Goal: Task Accomplishment & Management: Complete application form

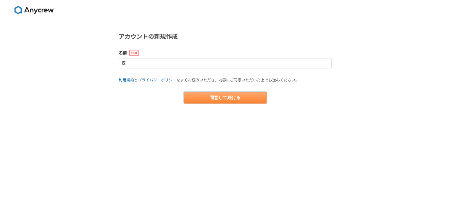
click at [248, 100] on button "同意して続ける" at bounding box center [225, 98] width 83 height 12
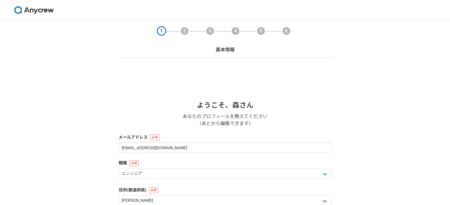
scroll to position [89, 0]
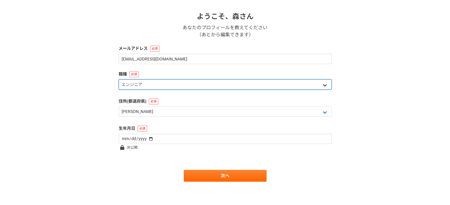
click at [260, 84] on select "エンジニア デザイナー ライター 営業 マーケティング 企画・事業開発 バックオフィス その他" at bounding box center [225, 85] width 213 height 10
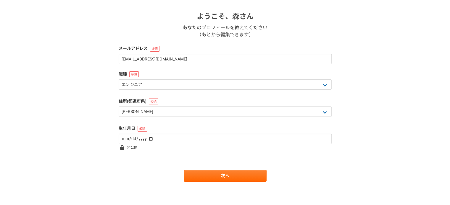
click at [70, 147] on div "1 2 3 4 5 6 基本情報 ようこそ、 森 さん あなたのプロフィールを教えてください （あとから編集できます） メールアドレス pieces.of.c…" at bounding box center [225, 68] width 450 height 274
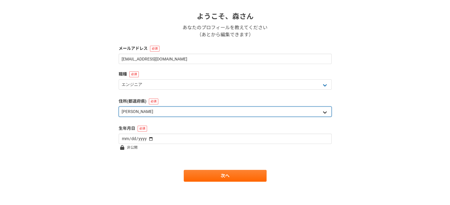
click at [194, 114] on select "北海道 青森県 岩手県 宮城県 秋田県 山形県 福島県 茨城県 栃木県 群馬県 埼玉県 千葉県 東京都 神奈川県 新潟県 富山県 石川県 福井県 山梨県 長野…" at bounding box center [225, 112] width 213 height 10
select select "48"
click at [119, 107] on select "北海道 青森県 岩手県 宮城県 秋田県 山形県 福島県 茨城県 栃木県 群馬県 埼玉県 千葉県 東京都 神奈川県 新潟県 富山県 石川県 福井県 山梨県 長野…" at bounding box center [225, 112] width 213 height 10
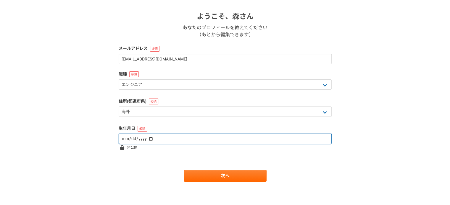
click at [169, 142] on input "date" at bounding box center [225, 139] width 213 height 10
type input "1998-08-22"
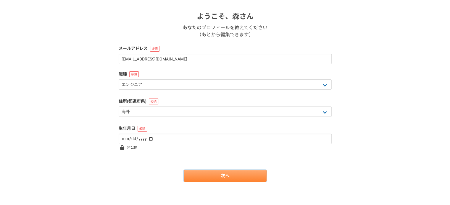
click at [199, 175] on link "次へ" at bounding box center [225, 176] width 83 height 12
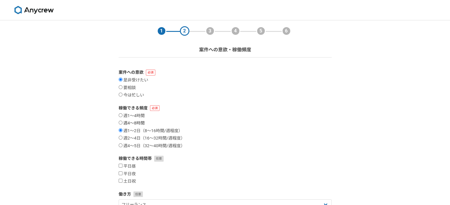
click at [138, 124] on label "週4〜8時間" at bounding box center [132, 123] width 26 height 5
click at [122, 124] on input "週4〜8時間" at bounding box center [121, 123] width 4 height 4
radio input "true"
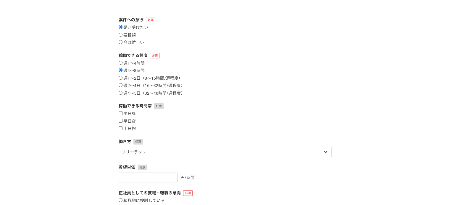
scroll to position [53, 0]
click at [129, 114] on label "平日昼" at bounding box center [127, 113] width 17 height 5
click at [122, 114] on input "平日昼" at bounding box center [121, 113] width 4 height 4
checkbox input "true"
click at [133, 122] on label "平日夜" at bounding box center [127, 121] width 17 height 5
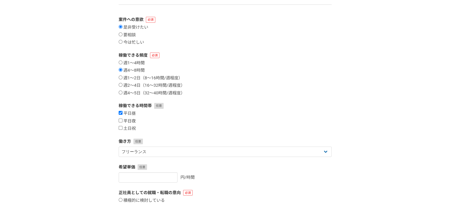
click at [122, 122] on input "平日夜" at bounding box center [121, 121] width 4 height 4
checkbox input "true"
click at [135, 127] on label "土日祝" at bounding box center [127, 128] width 17 height 5
click at [122, 127] on input "土日祝" at bounding box center [121, 128] width 4 height 4
checkbox input "true"
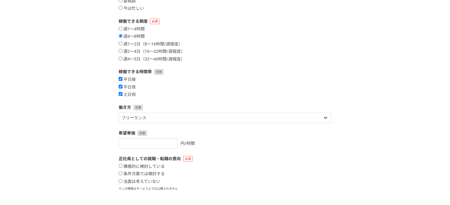
scroll to position [87, 0]
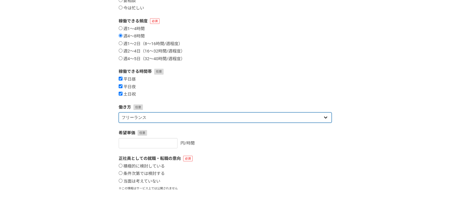
click at [184, 116] on select "フリーランス 副業 その他" at bounding box center [225, 118] width 213 height 10
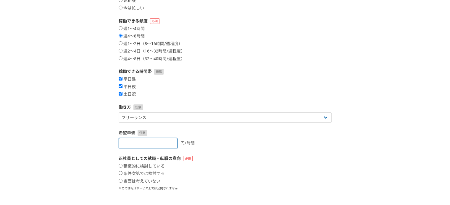
click at [161, 142] on input "number" at bounding box center [148, 143] width 59 height 10
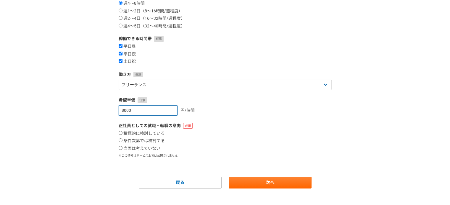
type input "8000"
click at [159, 141] on label "条件次第では検討する" at bounding box center [142, 141] width 46 height 5
click at [122, 141] on input "条件次第では検討する" at bounding box center [121, 141] width 4 height 4
radio input "true"
click at [156, 131] on label "積極的に検討している" at bounding box center [142, 133] width 46 height 5
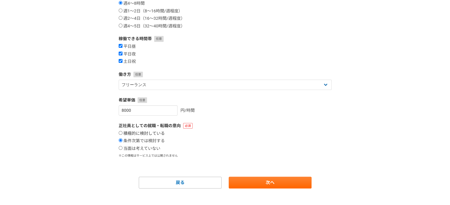
click at [122, 131] on input "積極的に検討している" at bounding box center [121, 133] width 4 height 4
radio input "true"
click at [262, 182] on link "次へ" at bounding box center [270, 183] width 83 height 12
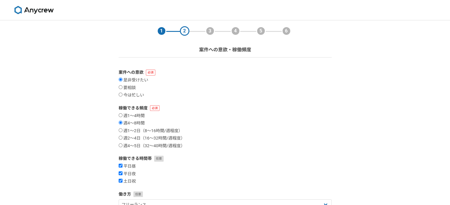
select select
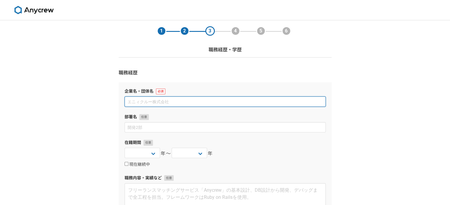
click at [225, 104] on input at bounding box center [224, 102] width 201 height 10
type input "トヨタコネクティッド"
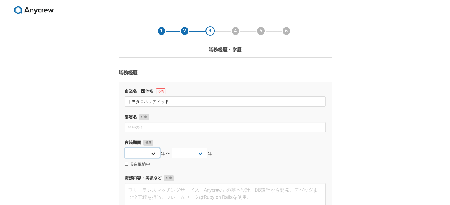
click at [151, 154] on select "2025 2024 2023 2022 2021 2020 2019 2018 2017 2016 2015 2014 2013 2012 2011 2010…" at bounding box center [141, 153] width 35 height 10
select select "2024"
click at [124, 148] on select "2025 2024 2023 2022 2021 2020 2019 2018 2017 2016 2015 2014 2013 2012 2011 2010…" at bounding box center [141, 153] width 35 height 10
click at [198, 159] on div "2025 2024 2023 2022 2021 2020 2019 2018 2017 2016 2015 2014 2013 2012 2011 2010…" at bounding box center [188, 154] width 35 height 12
click at [201, 154] on select "2025 2024 2023 2022 2021 2020 2019 2018 2017 2016 2015 2014 2013 2012 2011 2010…" at bounding box center [188, 153] width 35 height 10
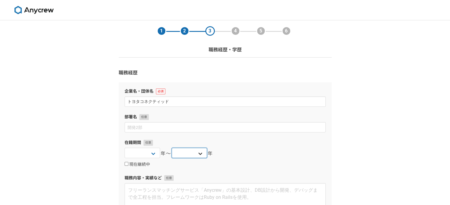
select select "2025"
click at [171, 148] on select "2025 2024 2023 2022 2021 2020 2019 2018 2017 2016 2015 2014 2013 2012 2011 2010…" at bounding box center [188, 153] width 35 height 10
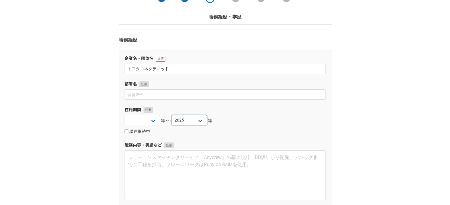
scroll to position [33, 0]
click at [132, 132] on label "現在継続中" at bounding box center [136, 131] width 25 height 5
click at [128, 132] on input "現在継続中" at bounding box center [126, 131] width 4 height 4
checkbox input "true"
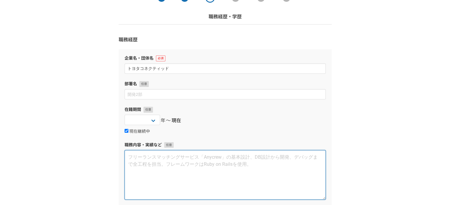
click at [150, 160] on textarea at bounding box center [224, 175] width 201 height 50
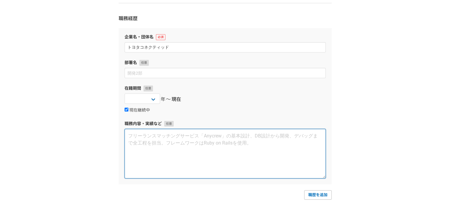
scroll to position [55, 0]
click at [193, 140] on textarea at bounding box center [224, 154] width 201 height 50
type textarea "AI導入 業務効率化"
paste textarea "自動化と効率化: AI導入および自動化プロジェクトを主導し、コア業務の手作業時間を大幅に80%削減（2人日から0.4人日へ）。年間数千時間にも及ぶ労働時間の節…"
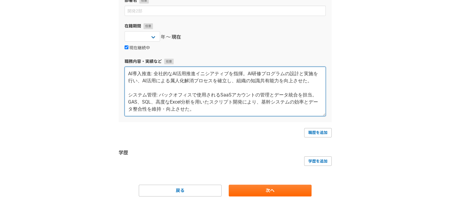
scroll to position [132, 0]
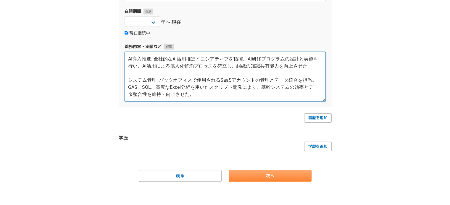
type textarea "自動化と効率化: AI導入および自動化プロジェクトを主導し、コア業務の手作業時間を大幅に80%削減（2人日から0.4人日へ）。年間数千時間にも及ぶ労働時間の節…"
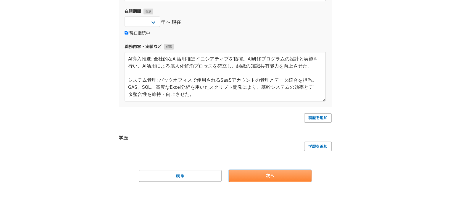
click at [259, 175] on link "次へ" at bounding box center [270, 176] width 83 height 12
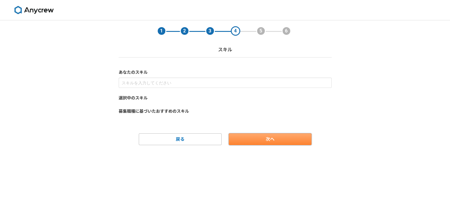
scroll to position [0, 0]
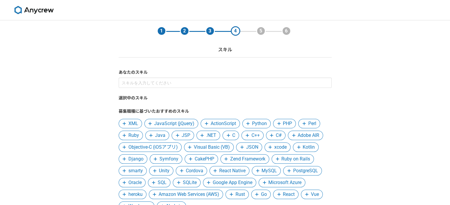
click at [149, 134] on icon at bounding box center [151, 136] width 4 height 4
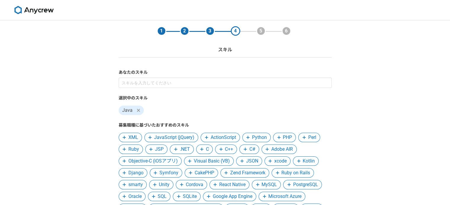
click at [248, 137] on icon at bounding box center [248, 138] width 4 height 4
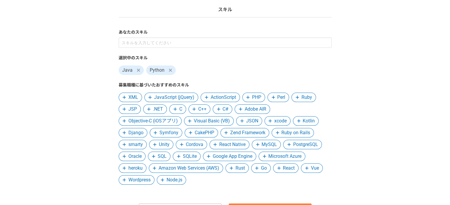
scroll to position [48, 0]
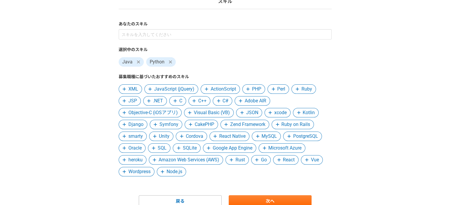
click at [154, 148] on icon at bounding box center [153, 148] width 3 height 3
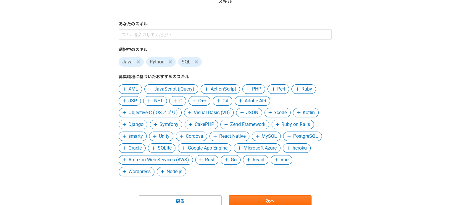
click at [287, 137] on icon at bounding box center [288, 136] width 3 height 3
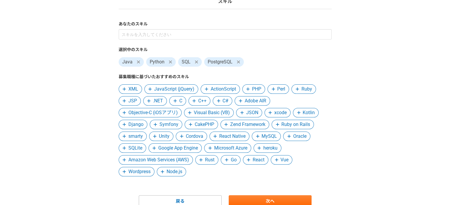
click at [256, 137] on icon at bounding box center [257, 136] width 3 height 3
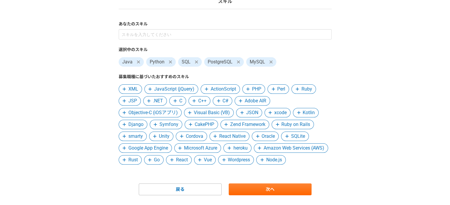
click at [256, 152] on span at bounding box center [259, 148] width 7 height 7
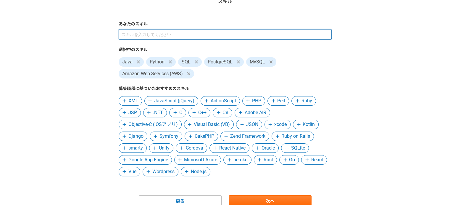
click at [213, 36] on input at bounding box center [225, 34] width 213 height 10
type input "GAS"
click at [194, 37] on input at bounding box center [225, 34] width 213 height 10
type input "Z"
type input "C"
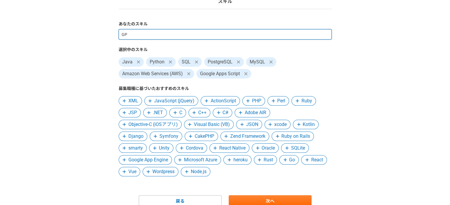
type input "G"
type input "PM"
click at [195, 30] on input at bounding box center [225, 34] width 213 height 10
type input "G"
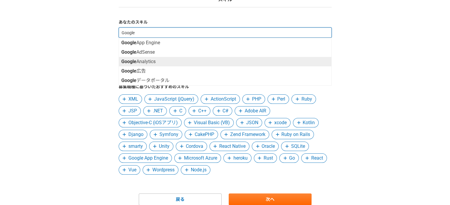
scroll to position [47, 0]
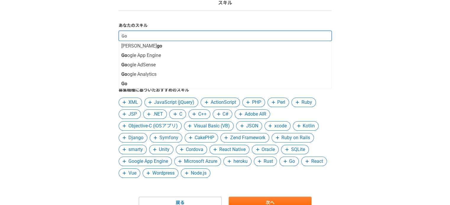
type input "G"
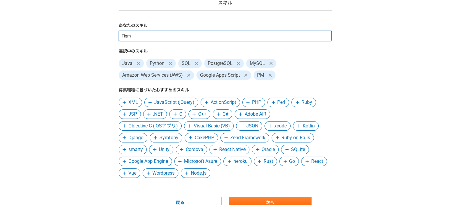
type input "Figma"
click at [171, 37] on input at bounding box center [225, 36] width 213 height 10
type input "M"
type input "データ"
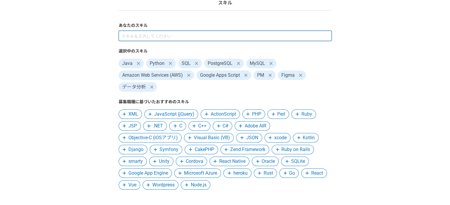
click at [171, 37] on input at bounding box center [225, 36] width 213 height 10
type input "デ"
type input "じ"
type input "j"
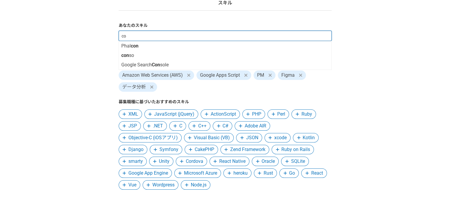
type input "c"
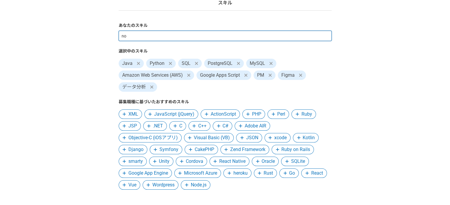
type input "n"
type input "ai"
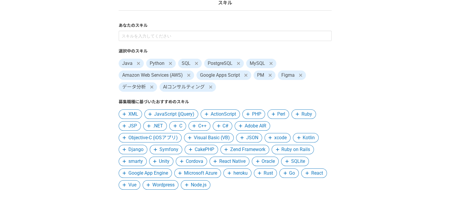
scroll to position [86, 0]
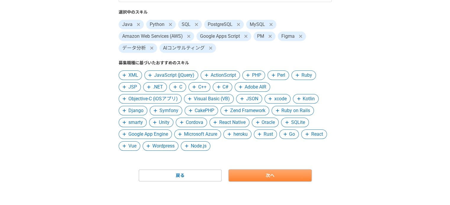
click at [258, 176] on link "次へ" at bounding box center [270, 176] width 83 height 12
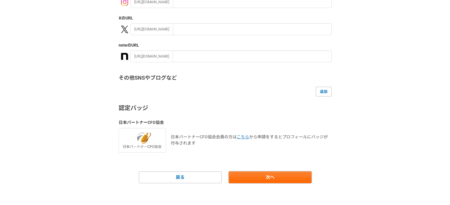
scroll to position [119, 0]
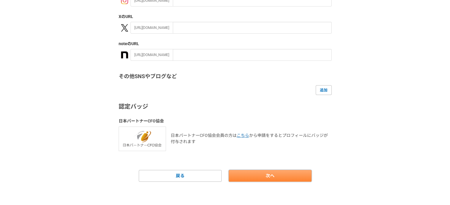
click at [259, 180] on link "次へ" at bounding box center [270, 176] width 83 height 12
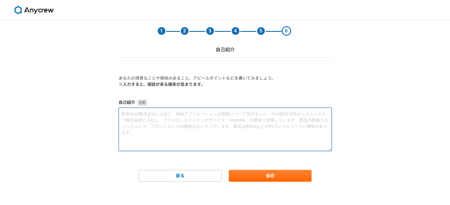
click at [232, 125] on textarea at bounding box center [225, 129] width 213 height 43
type textarea "v"
click at [216, 120] on textarea "v" at bounding box center [225, 129] width 213 height 43
paste textarea "初めまして！ 現在個人事業主として活動している森です。 管理・調整などのマネジメント業務をメインで行っています。 各SaaSのAIを利用した業務効率化やDX推…"
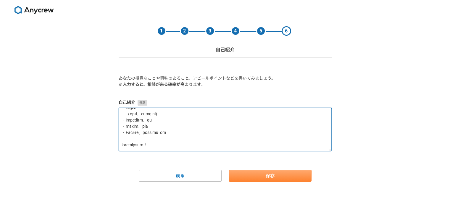
type textarea "初めまして！ 現在個人事業主として活動している森です。 管理・調整などのマネジメント業務をメインで行っています。 各SaaSのAIを利用した業務効率化やDX推…"
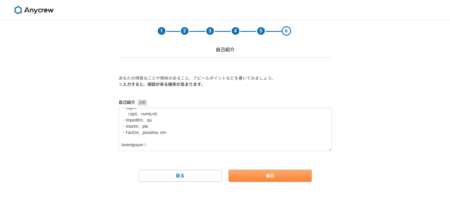
click at [265, 176] on button "保存" at bounding box center [270, 176] width 83 height 12
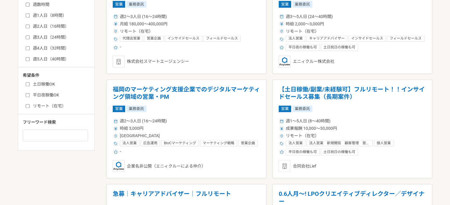
scroll to position [261, 0]
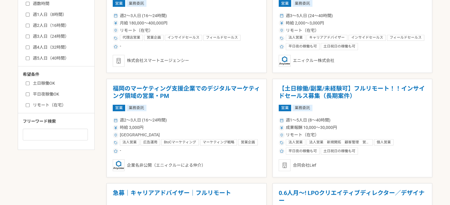
click at [48, 83] on label "土日稼働OK" at bounding box center [60, 83] width 68 height 6
click at [30, 83] on input "土日稼働OK" at bounding box center [28, 84] width 4 height 4
checkbox input "true"
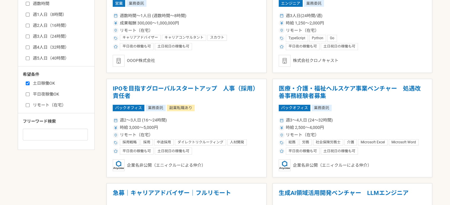
click at [52, 93] on label "平日夜稼働OK" at bounding box center [60, 94] width 68 height 6
click at [30, 93] on input "平日夜稼働OK" at bounding box center [28, 95] width 4 height 4
checkbox input "true"
click at [55, 104] on label "リモート（在宅）" at bounding box center [60, 105] width 68 height 6
click at [30, 104] on input "リモート（在宅）" at bounding box center [28, 105] width 4 height 4
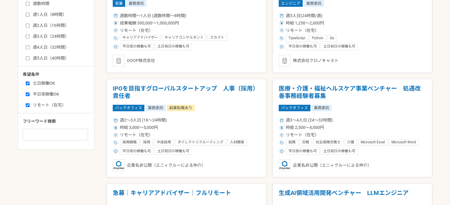
checkbox input "true"
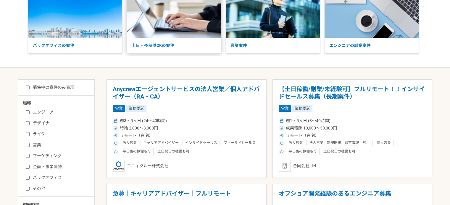
scroll to position [53, 0]
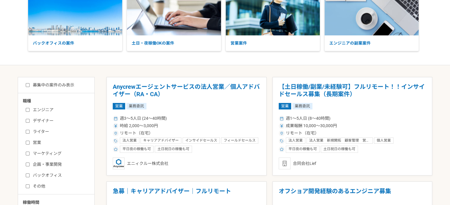
click at [67, 84] on label "募集中の案件のみ表示" at bounding box center [50, 85] width 48 height 6
click at [30, 84] on input "募集中の案件のみ表示" at bounding box center [28, 85] width 4 height 4
checkbox input "true"
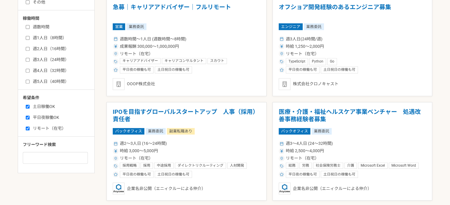
scroll to position [239, 0]
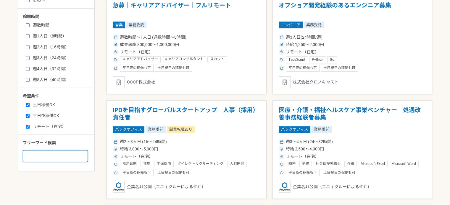
click at [79, 155] on input at bounding box center [55, 156] width 65 height 12
type input "AI"
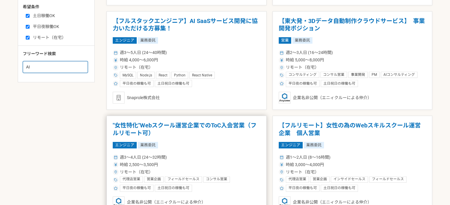
scroll to position [329, 0]
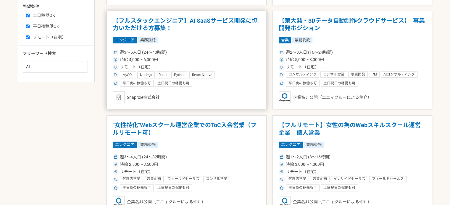
click at [128, 27] on h1 "【フルスタックエンジニア】AI SaaSサービス開発に協力いただける方募集！" at bounding box center [187, 24] width 148 height 15
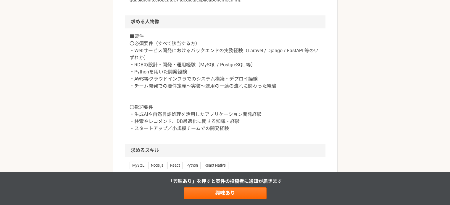
scroll to position [437, 0]
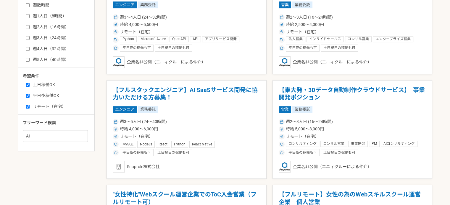
scroll to position [261, 0]
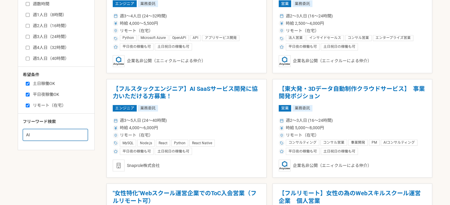
click at [71, 137] on input "AI" at bounding box center [55, 135] width 65 height 12
type input "A"
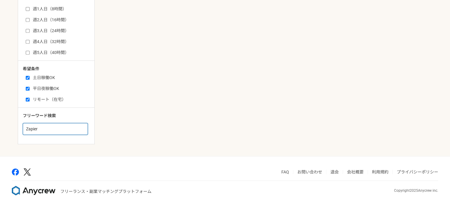
scroll to position [268, 0]
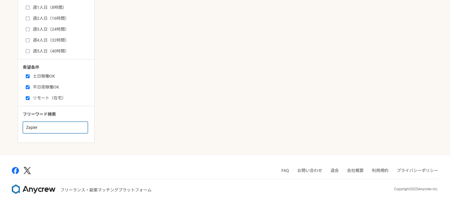
click at [61, 124] on input "Zapier" at bounding box center [55, 128] width 65 height 12
type input "Z"
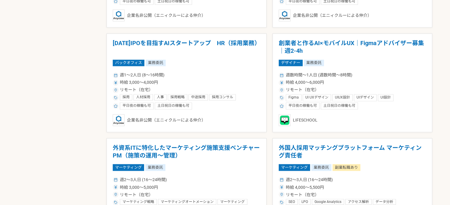
scroll to position [1064, 0]
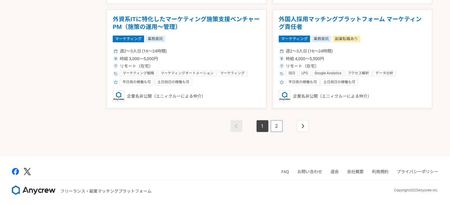
click at [277, 122] on link "2" at bounding box center [276, 126] width 12 height 12
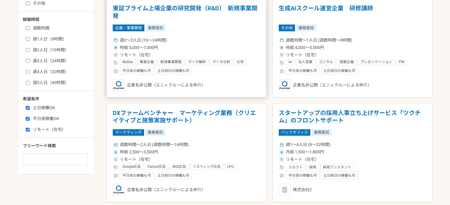
scroll to position [236, 0]
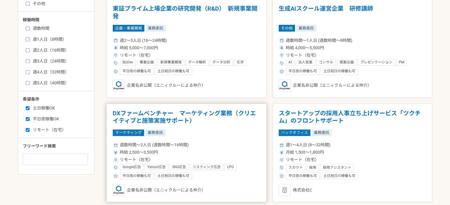
drag, startPoint x: 190, startPoint y: 114, endPoint x: 165, endPoint y: 116, distance: 25.5
click at [165, 116] on h1 "DXファームベンチャー　マーケティング業務（クリエイティブと施策実施サポート）" at bounding box center [187, 117] width 148 height 15
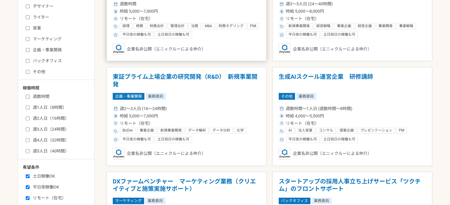
scroll to position [168, 0]
click at [230, 77] on h1 "東証プライム上場企業の研究開発（R&D）　新規事業開発" at bounding box center [187, 80] width 148 height 15
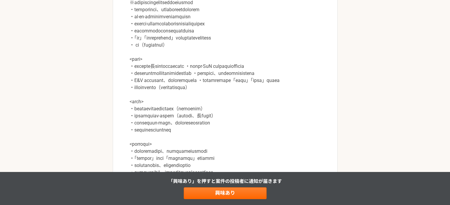
scroll to position [562, 0]
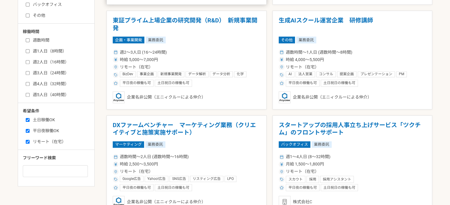
scroll to position [225, 0]
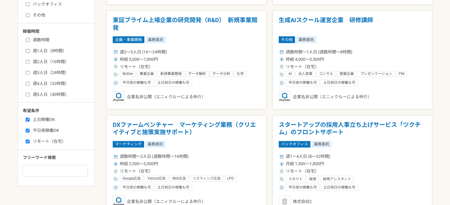
click at [49, 120] on label "土日稼働OK" at bounding box center [60, 120] width 68 height 6
click at [30, 120] on input "土日稼働OK" at bounding box center [28, 120] width 4 height 4
checkbox input "false"
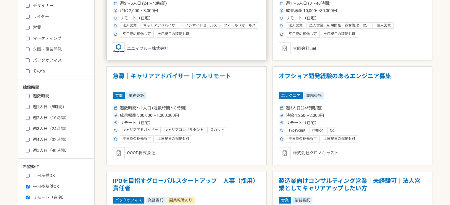
scroll to position [170, 0]
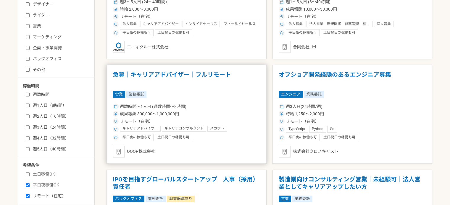
click at [181, 75] on h1 "急募｜キャリアアドバイザー｜フルリモート" at bounding box center [187, 78] width 148 height 15
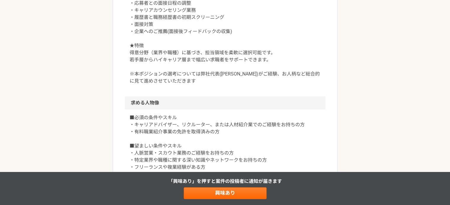
scroll to position [315, 0]
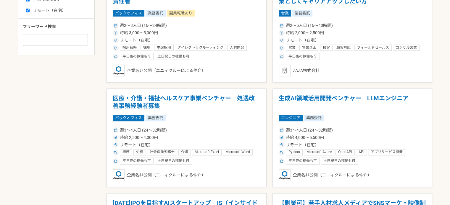
scroll to position [356, 0]
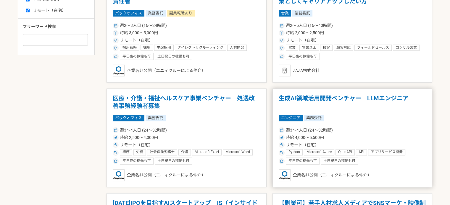
click at [348, 98] on h1 "生成AI領域活用開発ベンチャー　LLMエンジニア" at bounding box center [352, 102] width 148 height 15
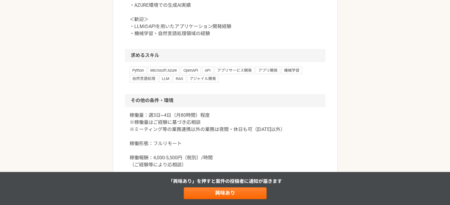
scroll to position [416, 0]
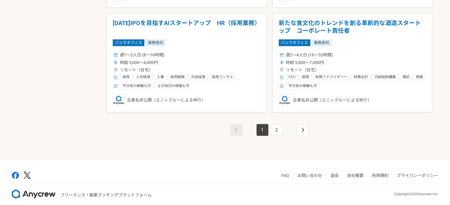
scroll to position [1064, 0]
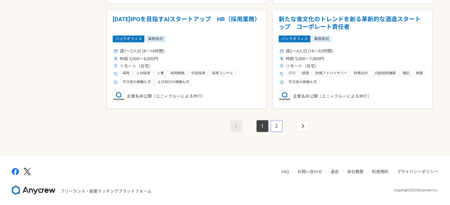
click at [275, 121] on link "2" at bounding box center [276, 126] width 12 height 12
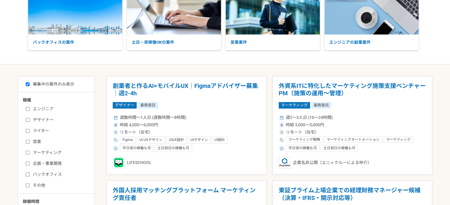
scroll to position [54, 0]
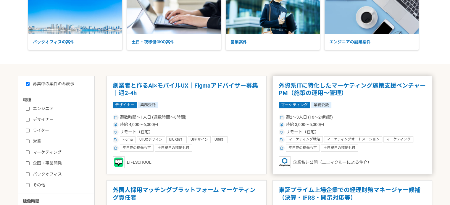
click at [302, 82] on h1 "外資系ITに特化したマーケティング施策支援ベンチャー　PM（施策の運用〜管理）" at bounding box center [352, 89] width 148 height 15
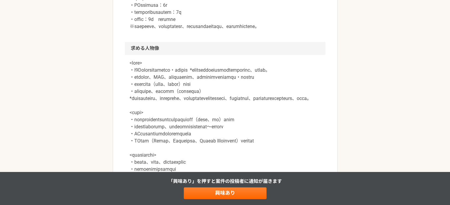
scroll to position [497, 0]
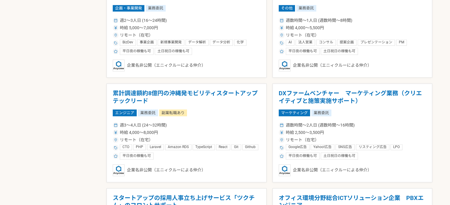
scroll to position [466, 0]
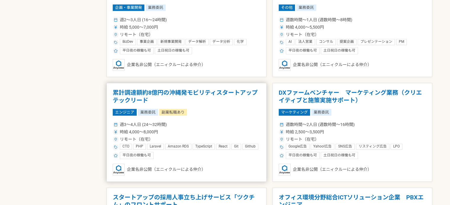
click at [243, 92] on h1 "累計調達額約8億円の沖縄発モビリティスタートアップ　テックリード" at bounding box center [187, 96] width 148 height 15
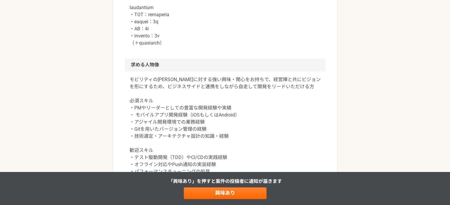
scroll to position [565, 0]
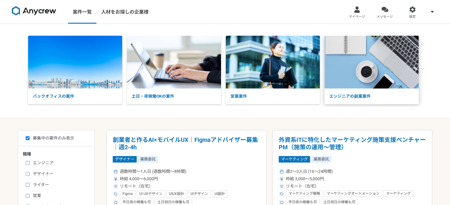
click at [339, 97] on p "エンジニアの副業案件" at bounding box center [371, 97] width 94 height 16
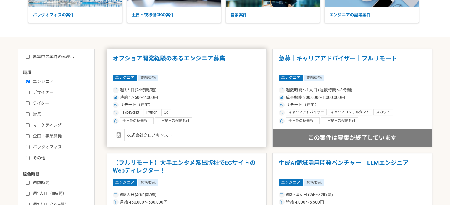
scroll to position [80, 0]
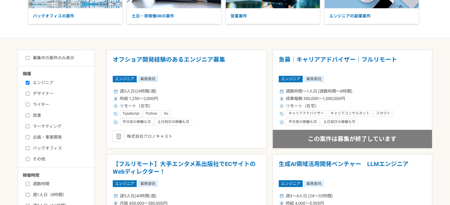
click at [64, 60] on label "募集中の案件のみ表示" at bounding box center [50, 58] width 48 height 6
click at [30, 60] on input "募集中の案件のみ表示" at bounding box center [28, 58] width 4 height 4
checkbox input "true"
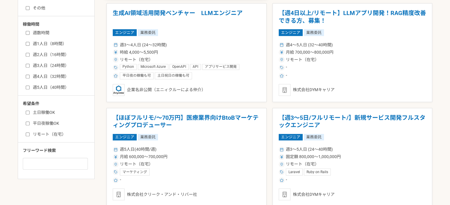
scroll to position [231, 0]
click at [58, 132] on label "リモート（在宅）" at bounding box center [60, 135] width 68 height 6
click at [30, 133] on input "リモート（在宅）" at bounding box center [28, 135] width 4 height 4
checkbox input "true"
click at [53, 121] on label "平日夜稼働OK" at bounding box center [60, 124] width 68 height 6
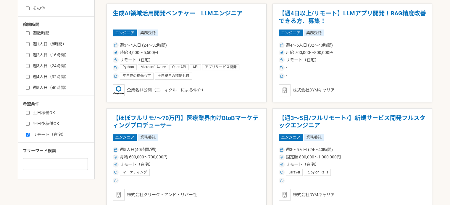
click at [30, 122] on input "平日夜稼働OK" at bounding box center [28, 124] width 4 height 4
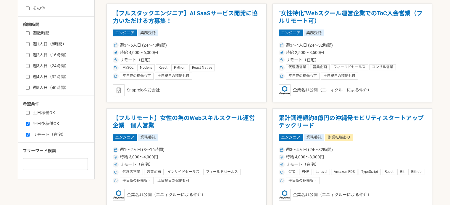
click at [53, 121] on label "平日夜稼働OK" at bounding box center [60, 124] width 68 height 6
click at [30, 122] on input "平日夜稼働OK" at bounding box center [28, 124] width 4 height 4
checkbox input "false"
